Goal: Information Seeking & Learning: Learn about a topic

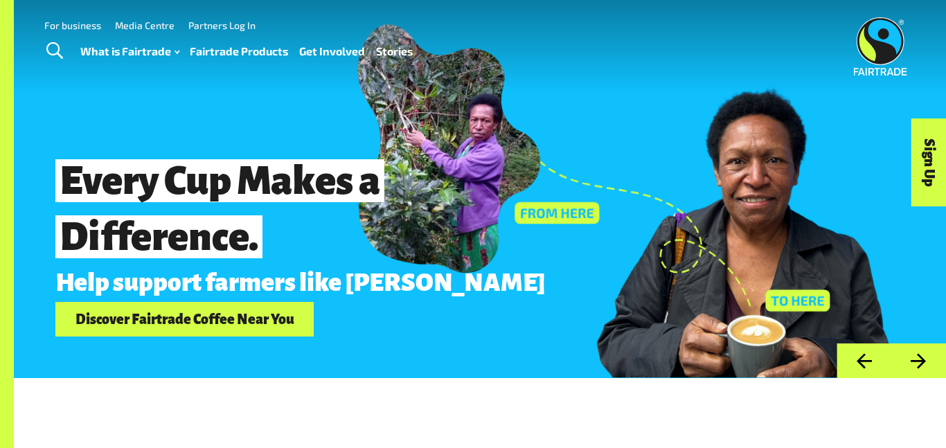
click at [229, 51] on link "Fairtrade Products" at bounding box center [239, 52] width 98 height 20
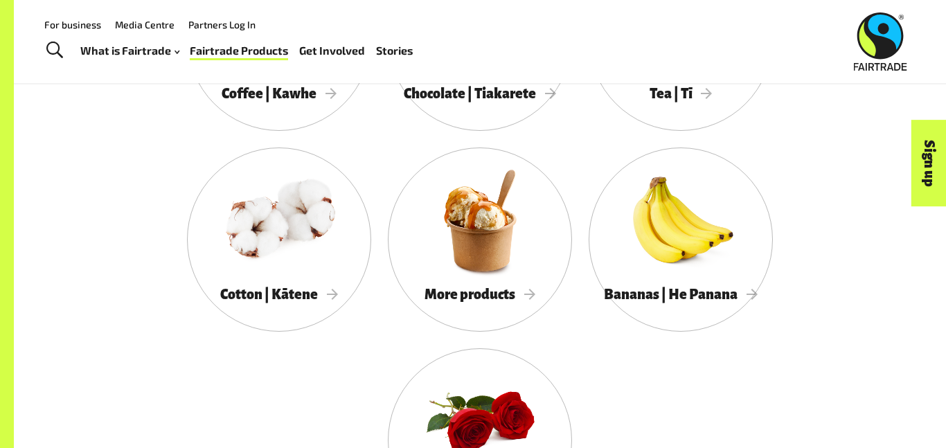
scroll to position [1334, 0]
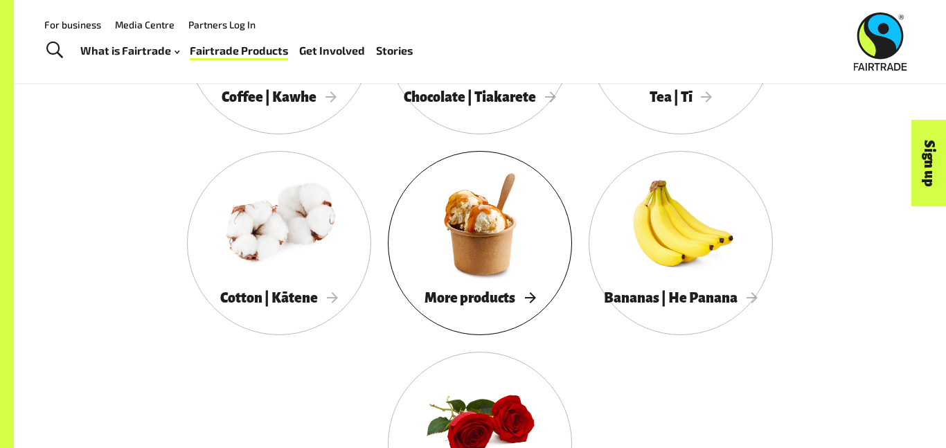
click at [502, 301] on span "More products" at bounding box center [480, 297] width 111 height 15
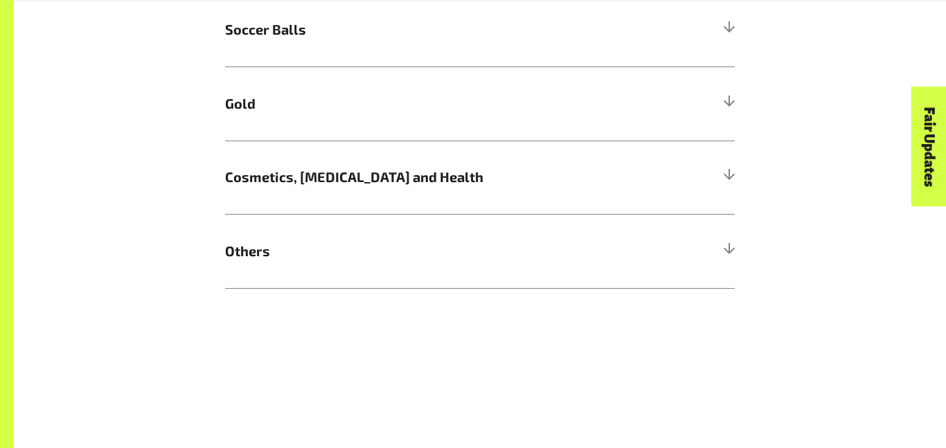
scroll to position [1107, 0]
click at [723, 242] on h5 "Others" at bounding box center [480, 250] width 510 height 74
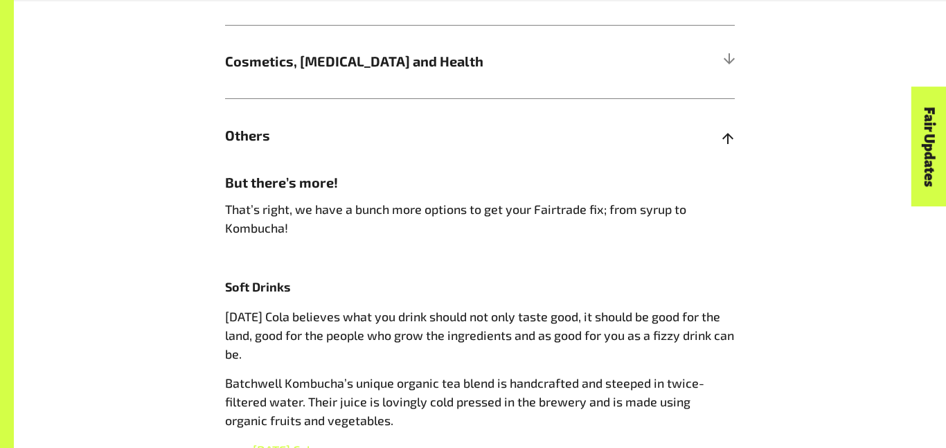
scroll to position [1226, 0]
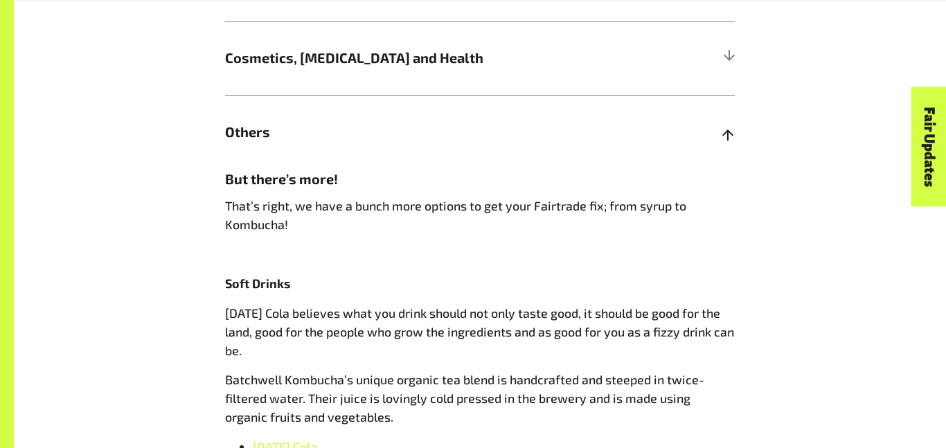
click at [714, 152] on h5 "Others" at bounding box center [480, 132] width 510 height 74
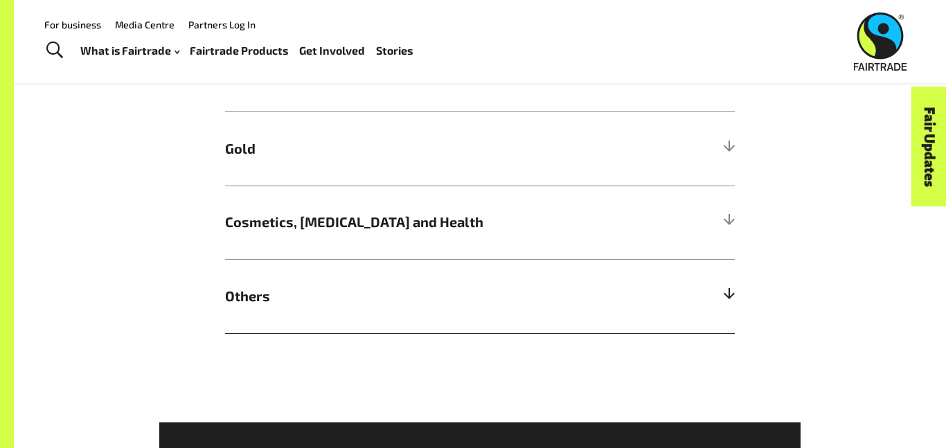
scroll to position [1059, 0]
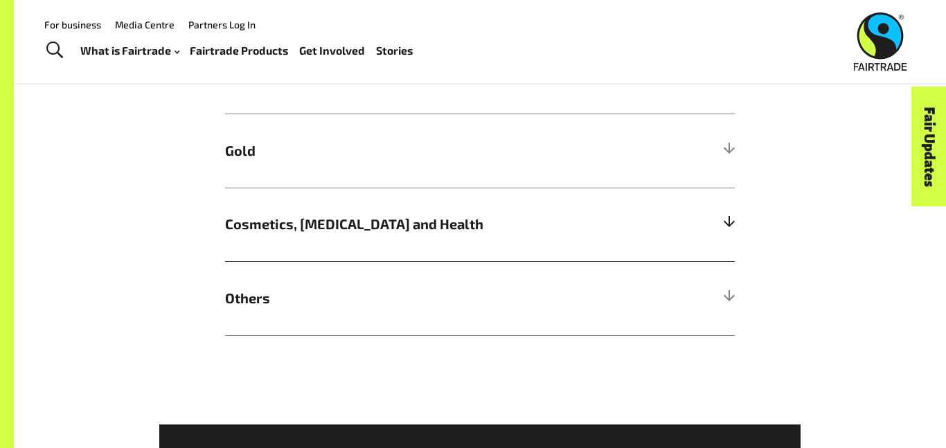
click at [723, 211] on h5 "Cosmetics, Skin Care and Health" at bounding box center [480, 225] width 510 height 74
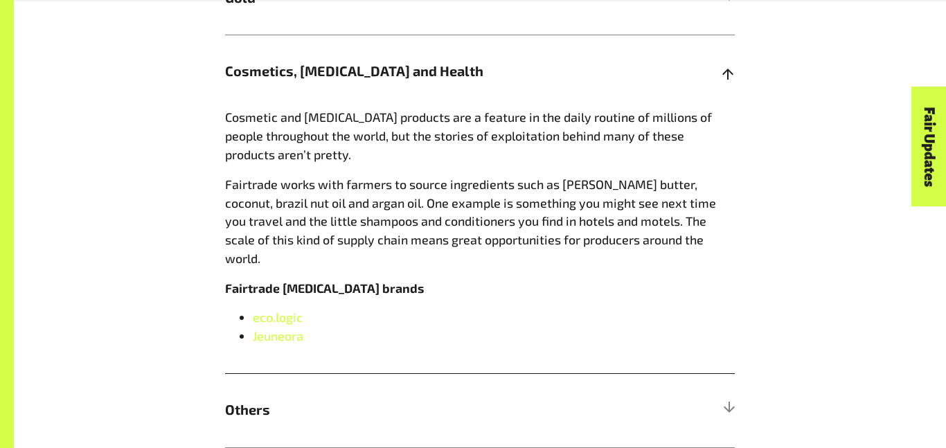
scroll to position [1222, 0]
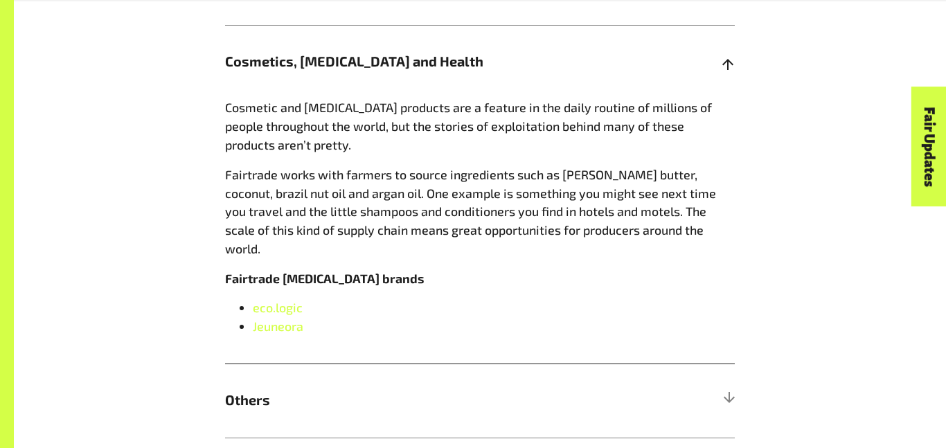
click at [726, 61] on div at bounding box center [729, 61] width 12 height 12
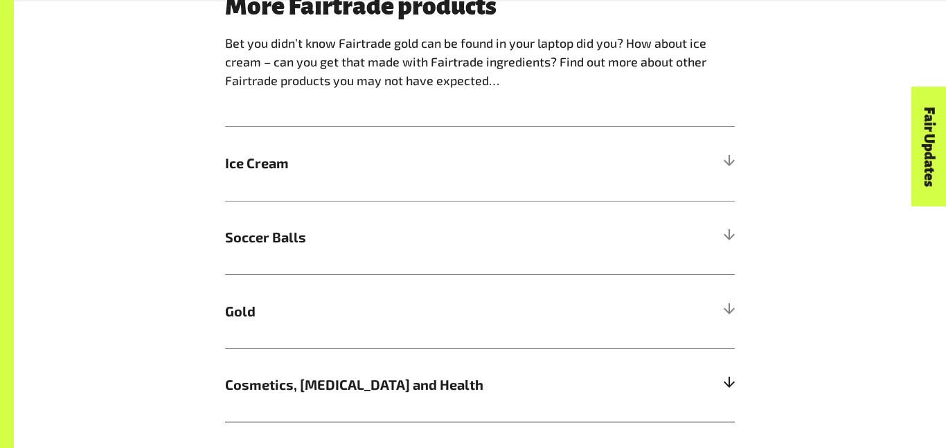
scroll to position [895, 0]
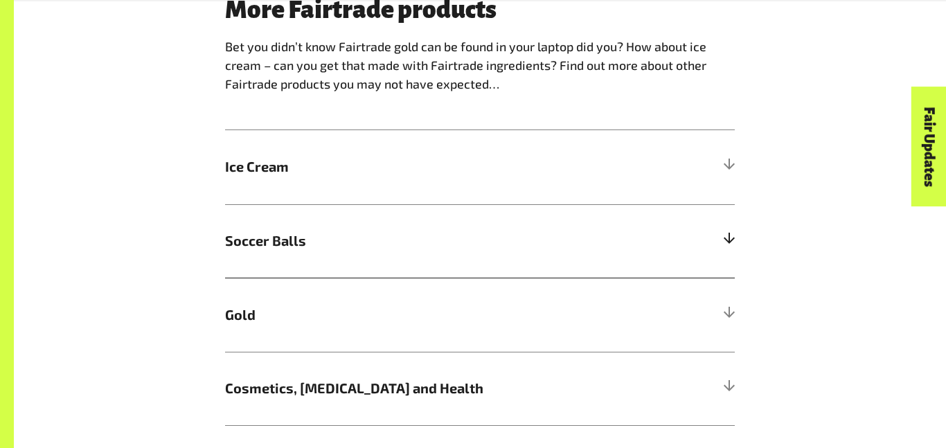
click at [721, 253] on h5 "Soccer Balls" at bounding box center [480, 241] width 510 height 74
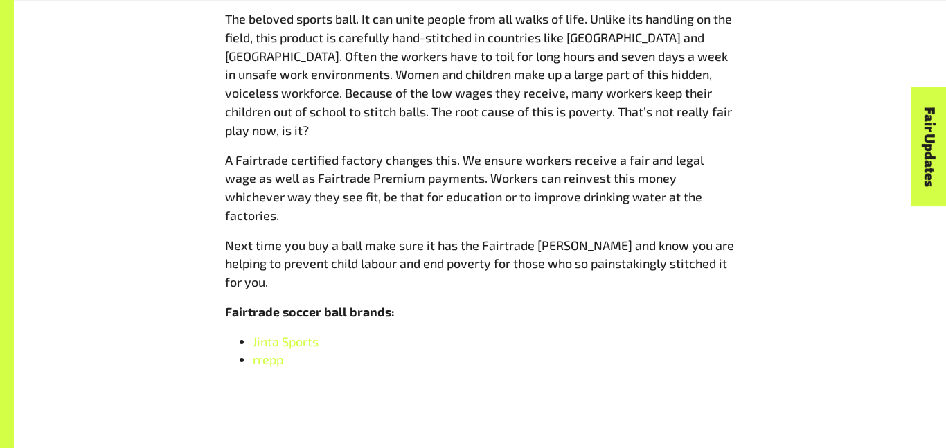
scroll to position [1171, 0]
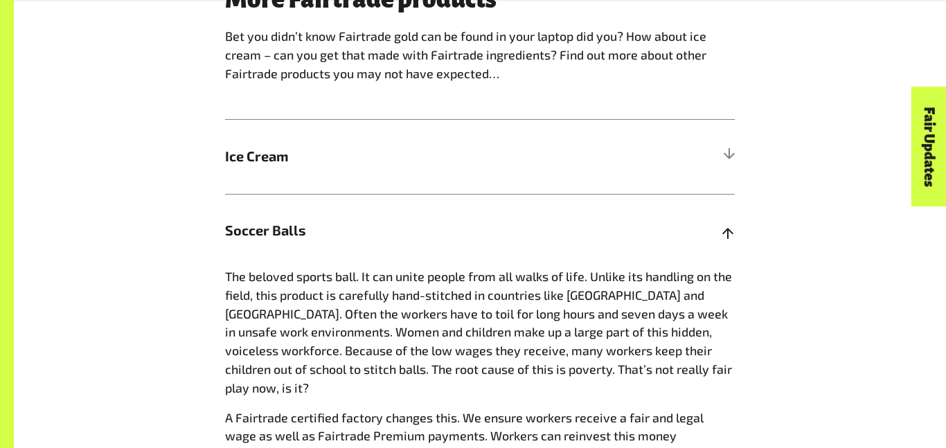
click at [724, 232] on div at bounding box center [729, 230] width 12 height 12
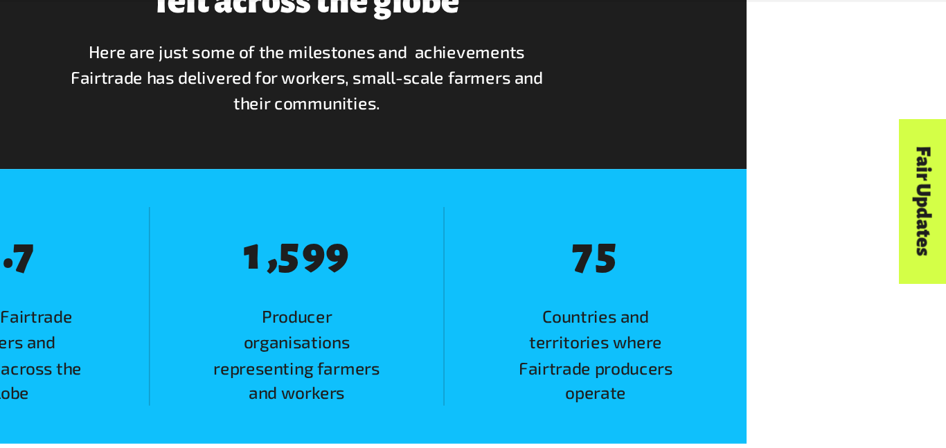
scroll to position [1551, 0]
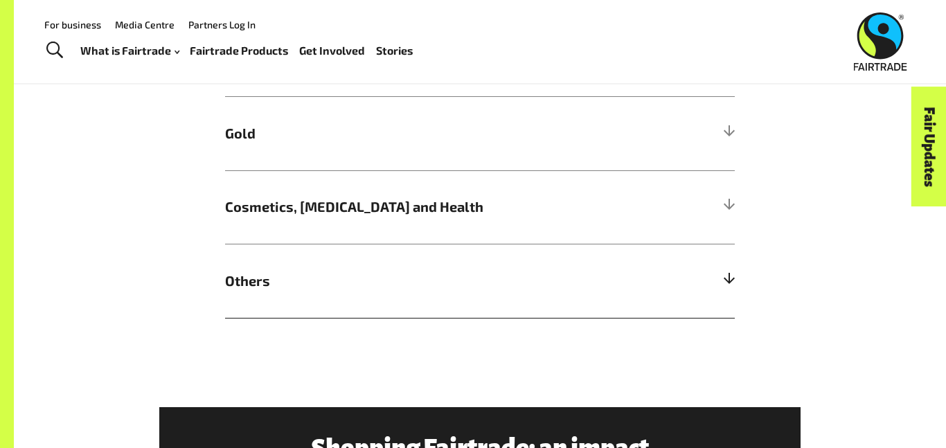
click at [717, 286] on h5 "Others" at bounding box center [480, 281] width 510 height 74
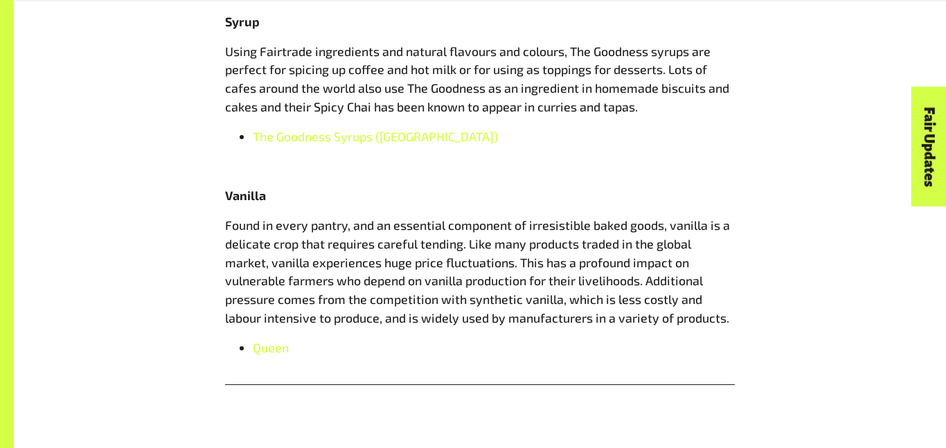
scroll to position [1729, 0]
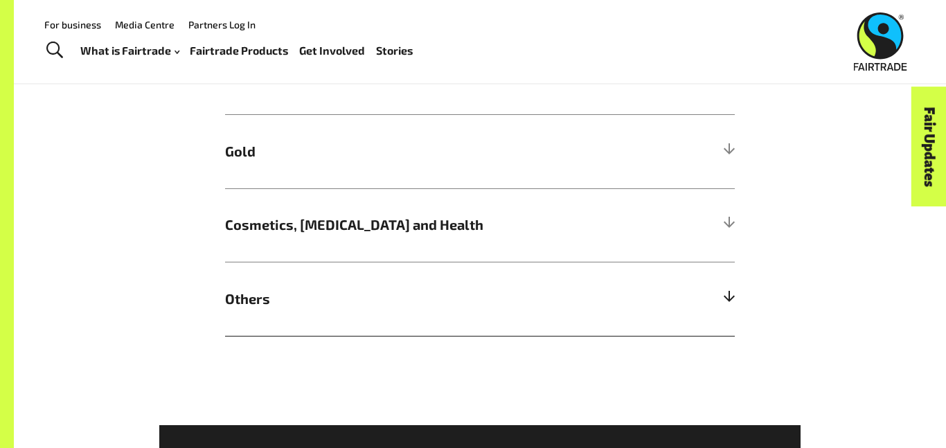
click at [542, 291] on span "Others" at bounding box center [416, 299] width 382 height 21
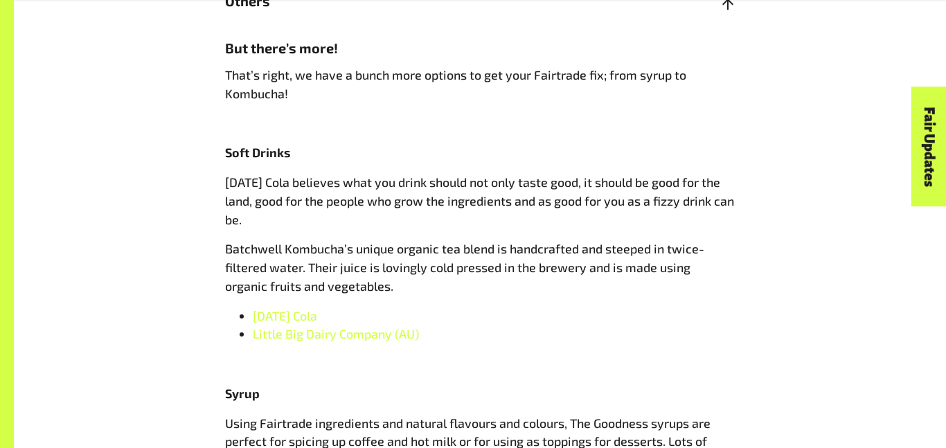
scroll to position [1361, 0]
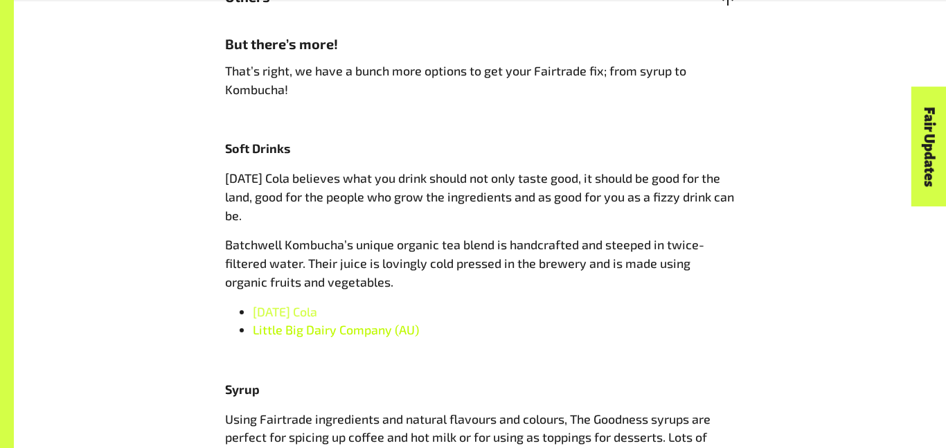
click at [284, 328] on span "Little Big Dairy Company (AU)" at bounding box center [336, 329] width 166 height 15
click at [270, 313] on span "Karma Cola" at bounding box center [285, 311] width 64 height 15
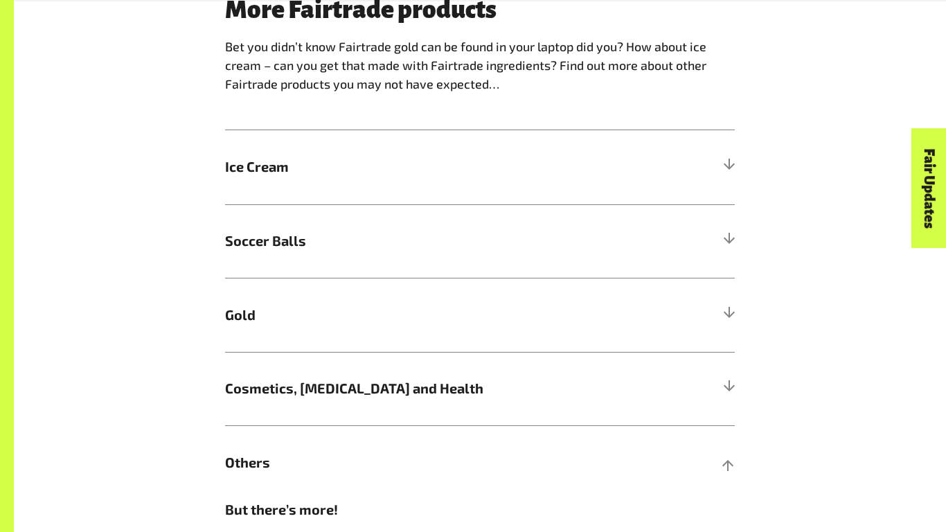
scroll to position [904, 0]
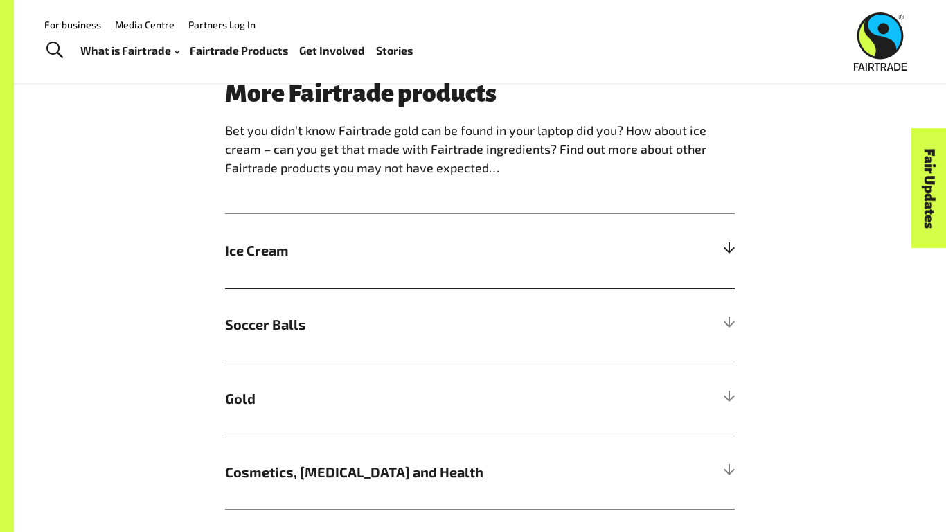
click at [733, 252] on div at bounding box center [729, 251] width 12 height 12
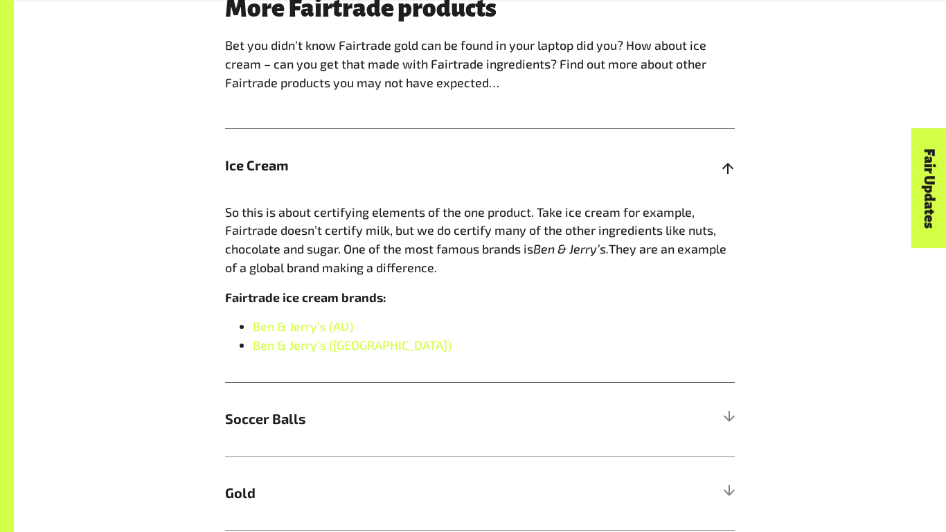
scroll to position [897, 0]
click at [303, 347] on link "Ben & Jerry’s (NZ)" at bounding box center [352, 344] width 199 height 15
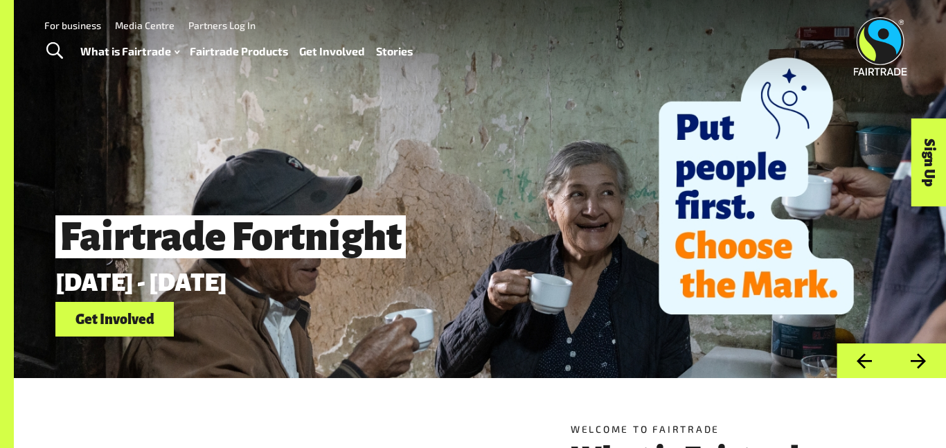
click at [235, 52] on link "Fairtrade Products" at bounding box center [239, 52] width 98 height 20
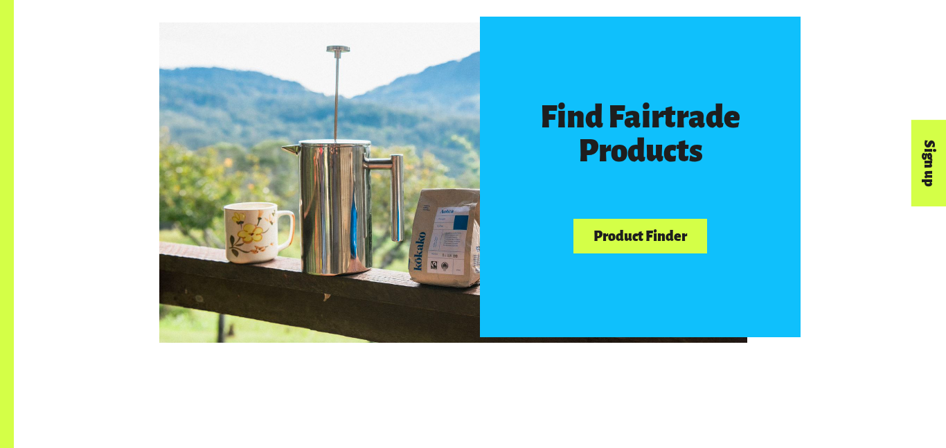
scroll to position [1132, 0]
